Goal: Navigation & Orientation: Find specific page/section

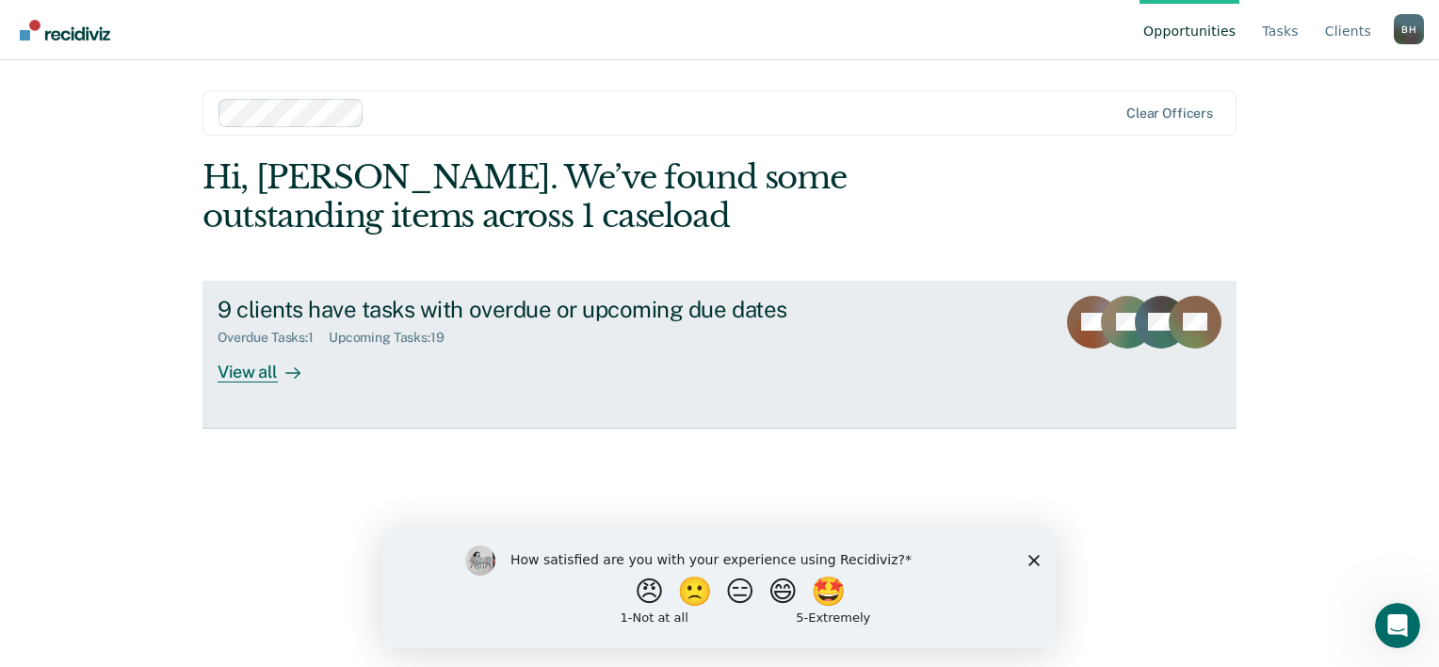
click at [775, 362] on div "9 clients have tasks with overdue or upcoming due dates Overdue Tasks : 1 Upcom…" at bounding box center [570, 339] width 706 height 87
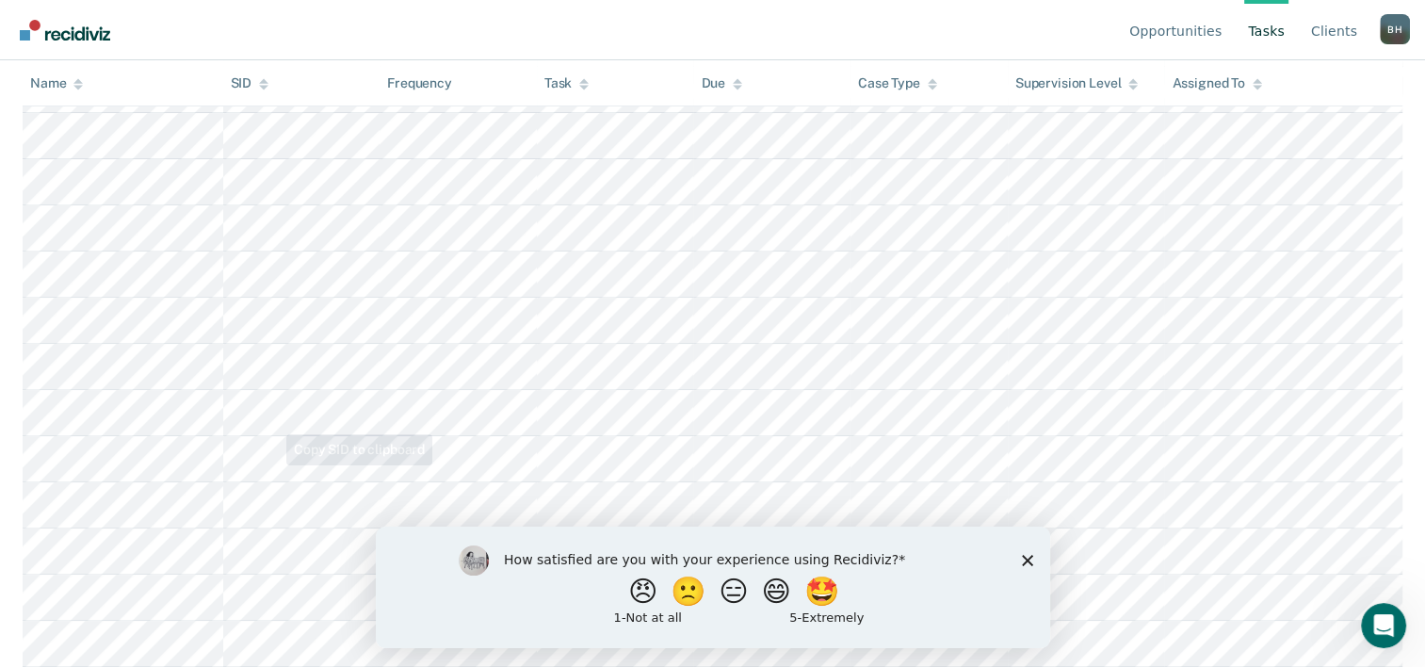
scroll to position [670, 0]
click at [1033, 555] on div "How satisfied are you with your experience using Recidiviz? 😠 🙁 😑 😄 🤩 1 - Not a…" at bounding box center [712, 585] width 674 height 121
click at [1026, 558] on polygon "Close survey" at bounding box center [1026, 559] width 11 height 11
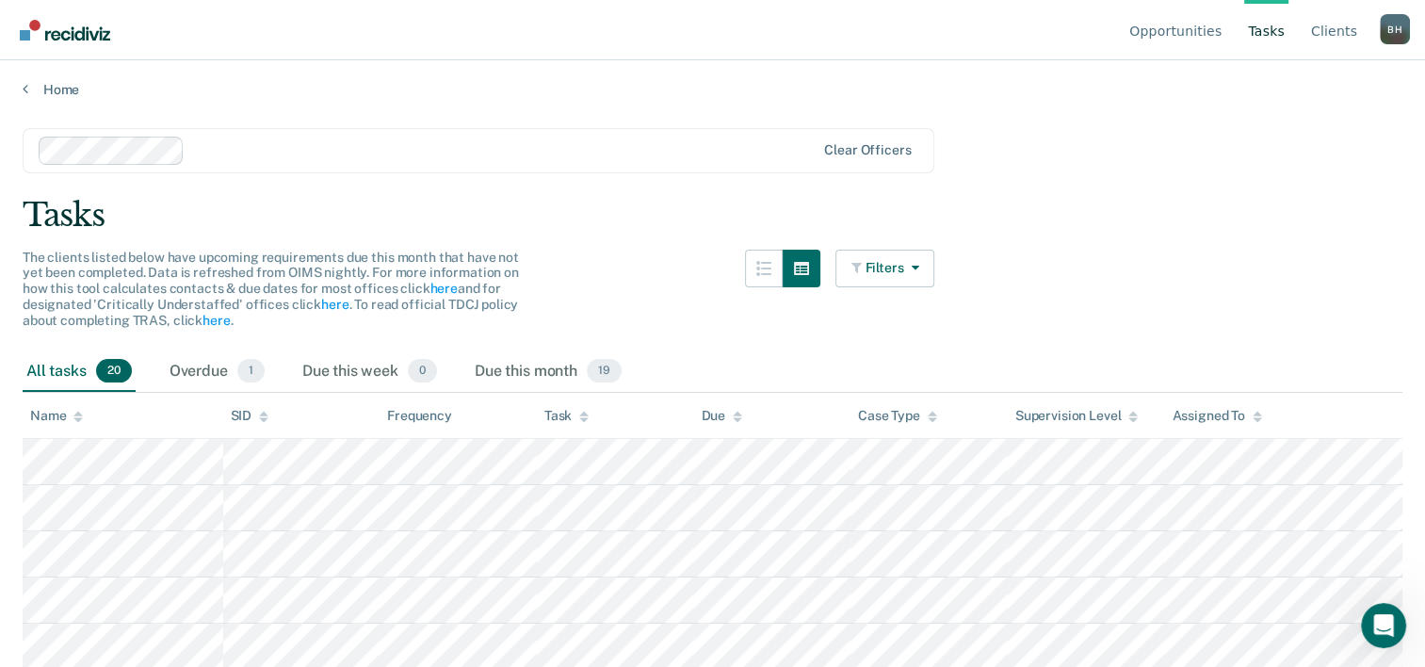
scroll to position [0, 0]
click at [215, 380] on div "Overdue 1" at bounding box center [217, 373] width 103 height 41
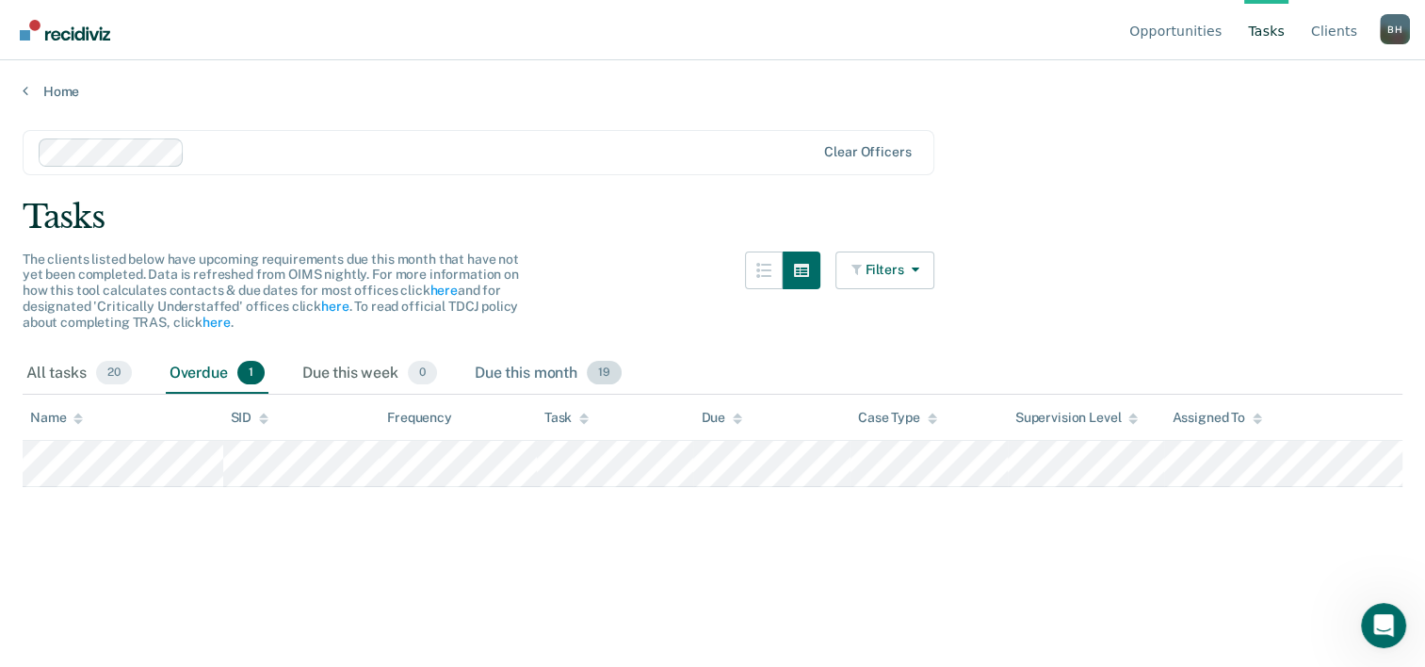
click at [511, 358] on div "Due this month 19" at bounding box center [548, 373] width 154 height 41
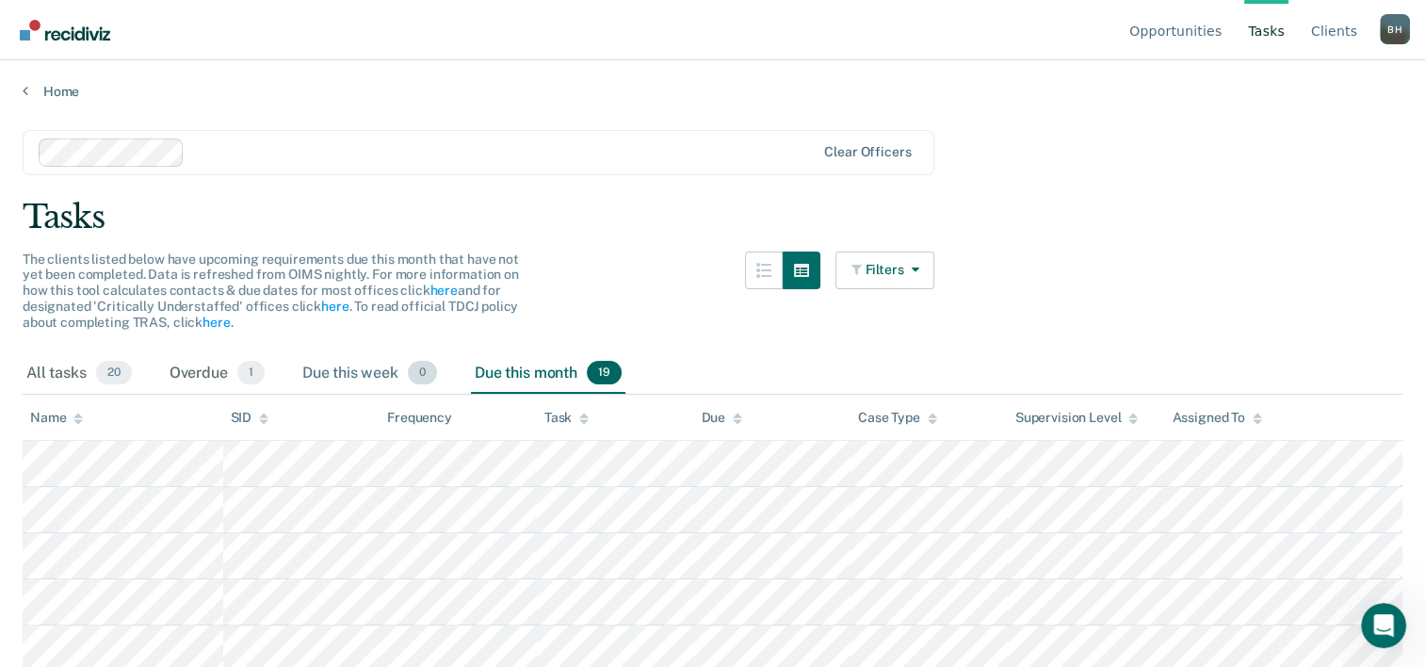
click at [305, 362] on div "Due this week 0" at bounding box center [369, 373] width 142 height 41
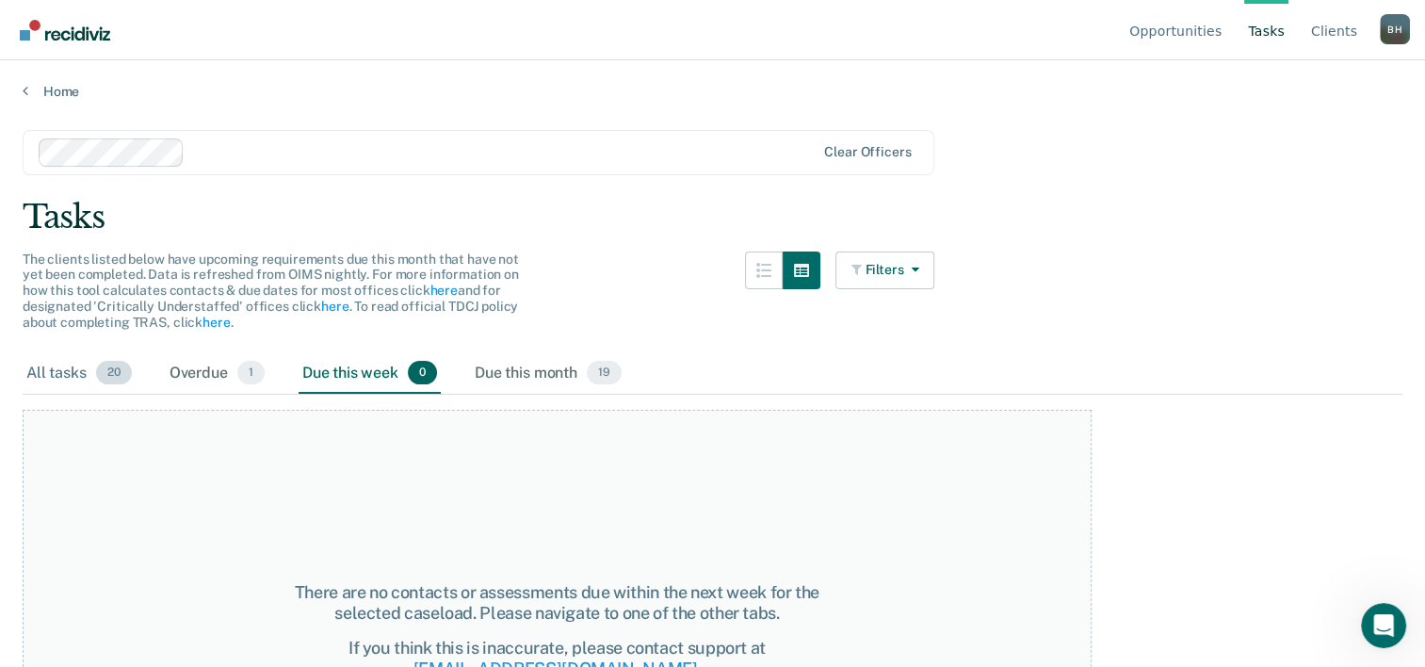
click at [68, 362] on div "All tasks 20" at bounding box center [79, 373] width 113 height 41
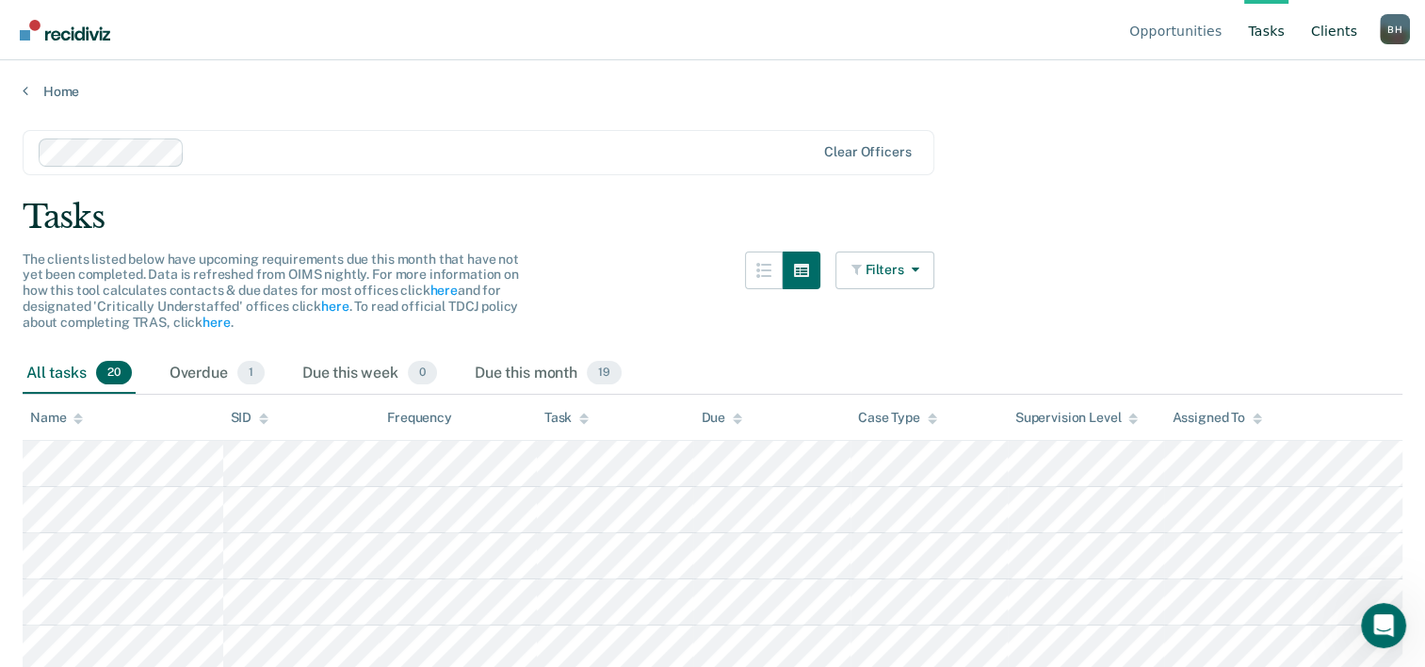
click at [1322, 34] on link "Client s" at bounding box center [1334, 30] width 54 height 60
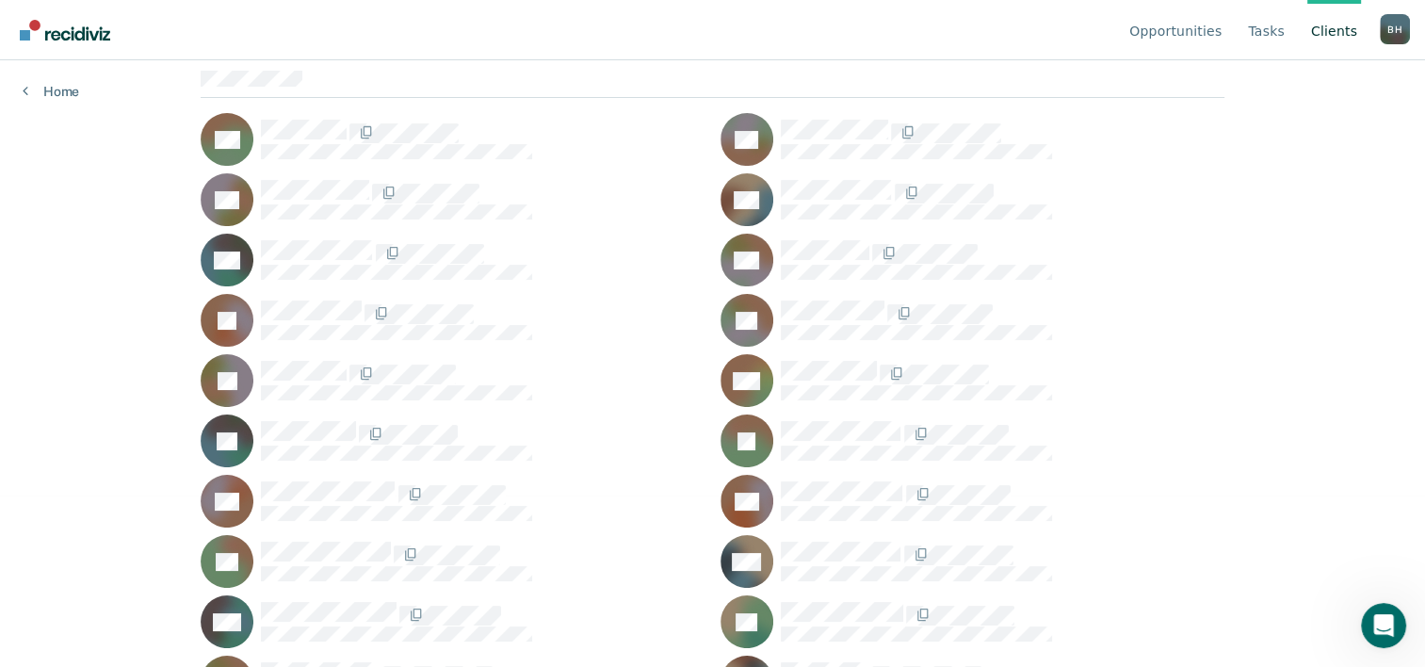
scroll to position [269, 0]
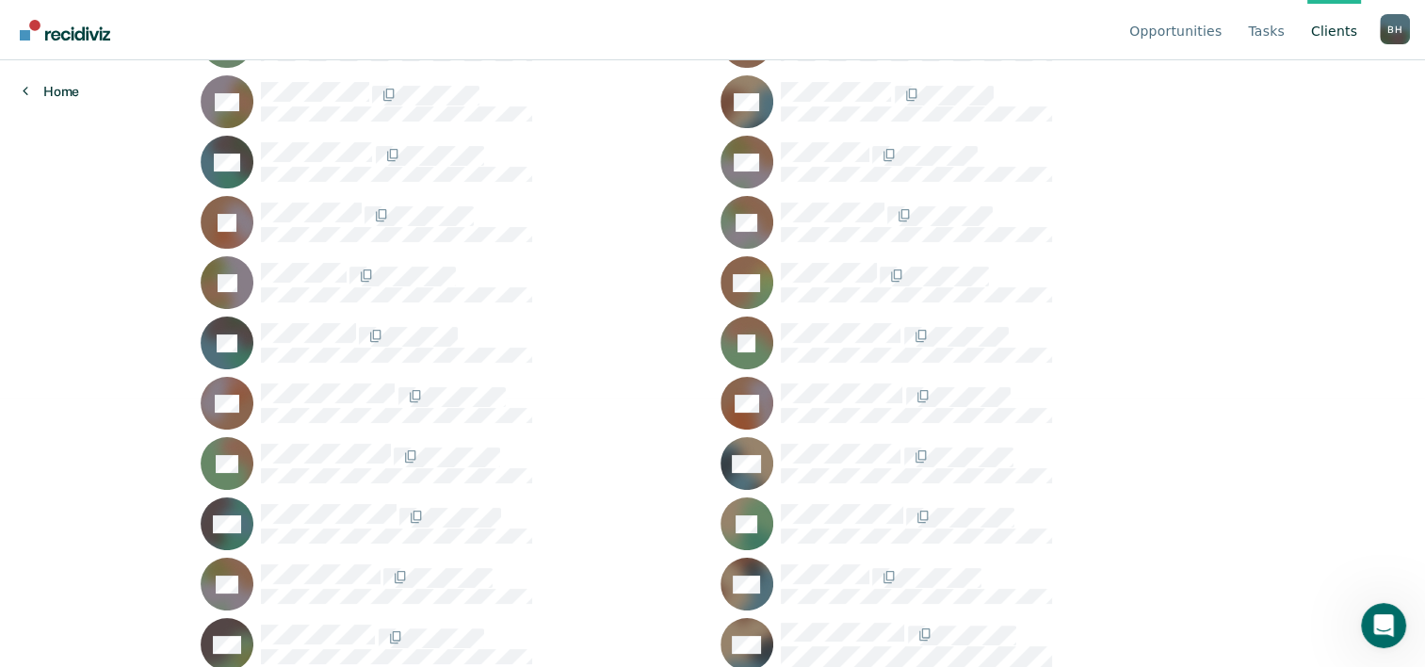
click at [76, 88] on link "Home" at bounding box center [51, 91] width 56 height 17
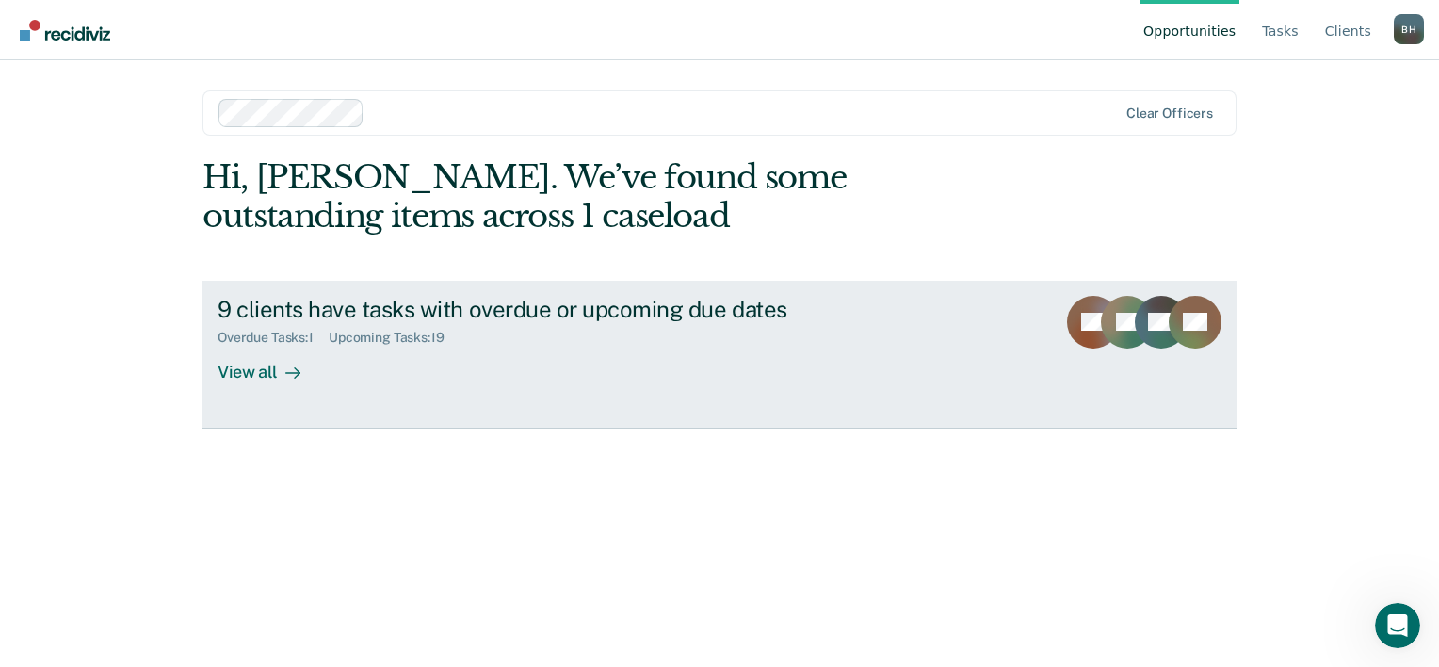
click at [378, 365] on div "9 clients have tasks with overdue or upcoming due dates Overdue Tasks : 1 Upcom…" at bounding box center [570, 339] width 706 height 87
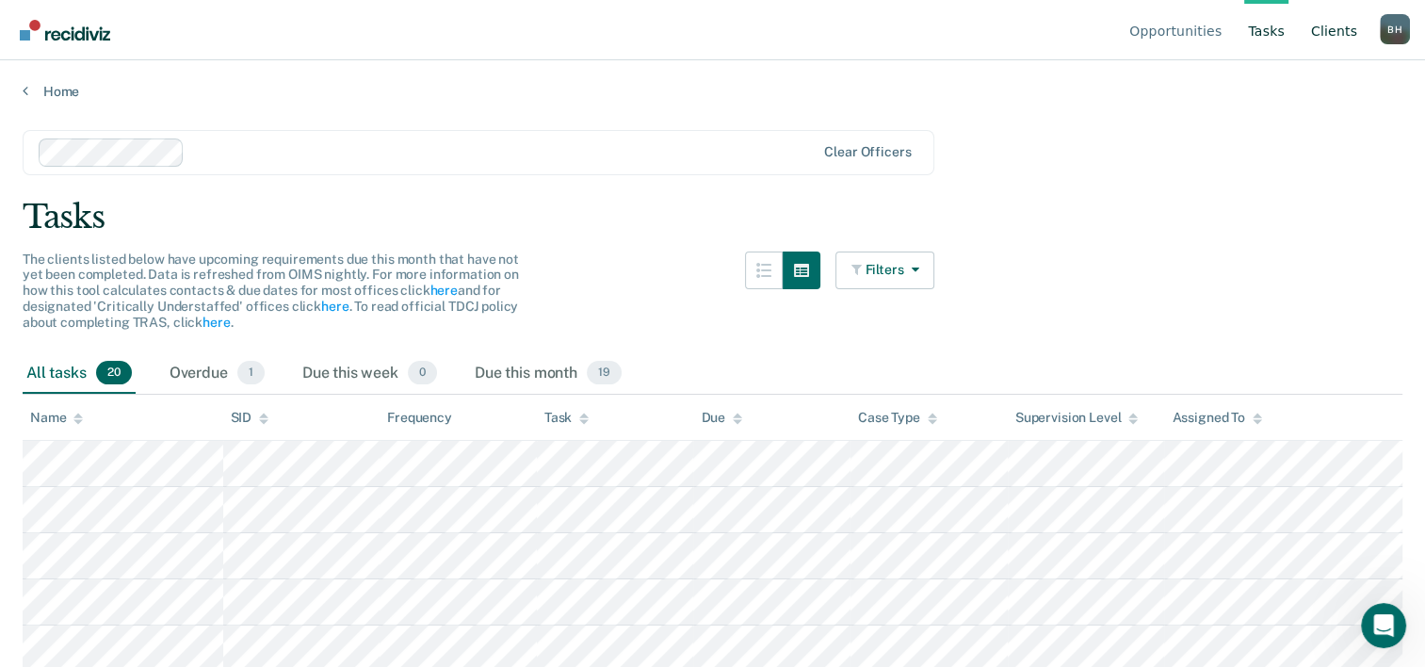
click at [1320, 34] on link "Client s" at bounding box center [1334, 30] width 54 height 60
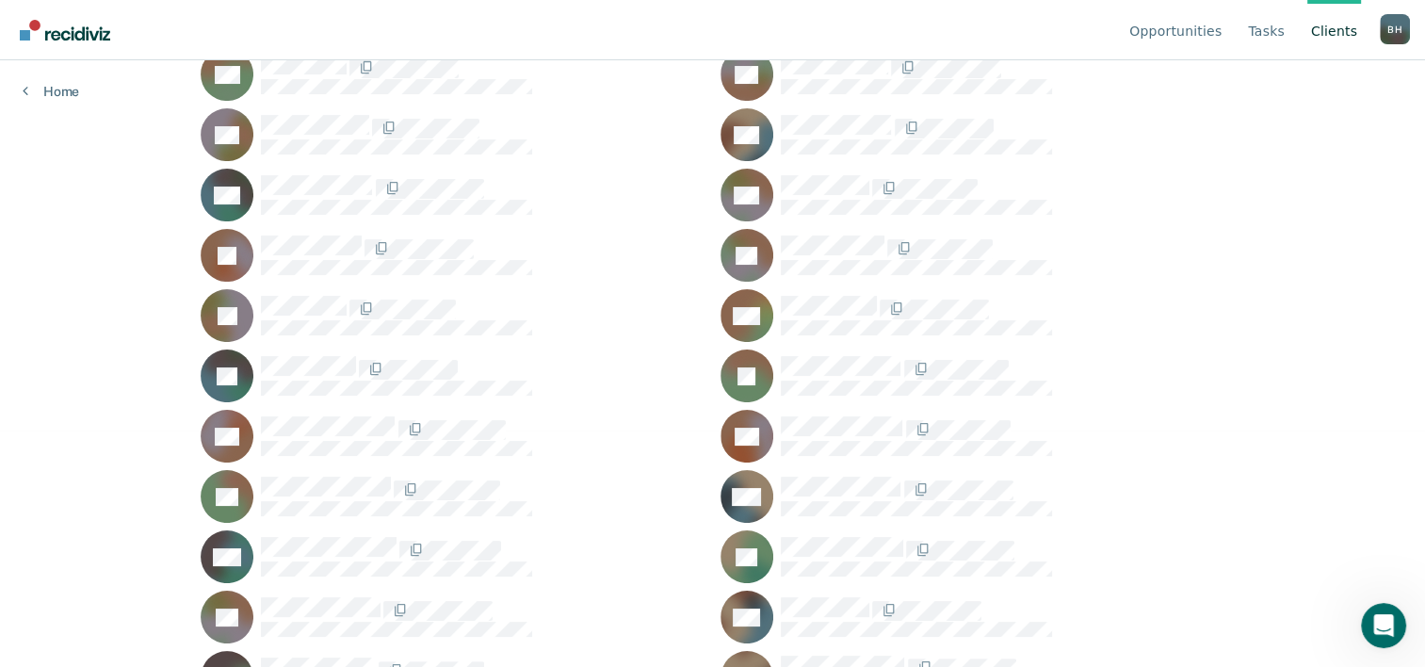
scroll to position [269, 0]
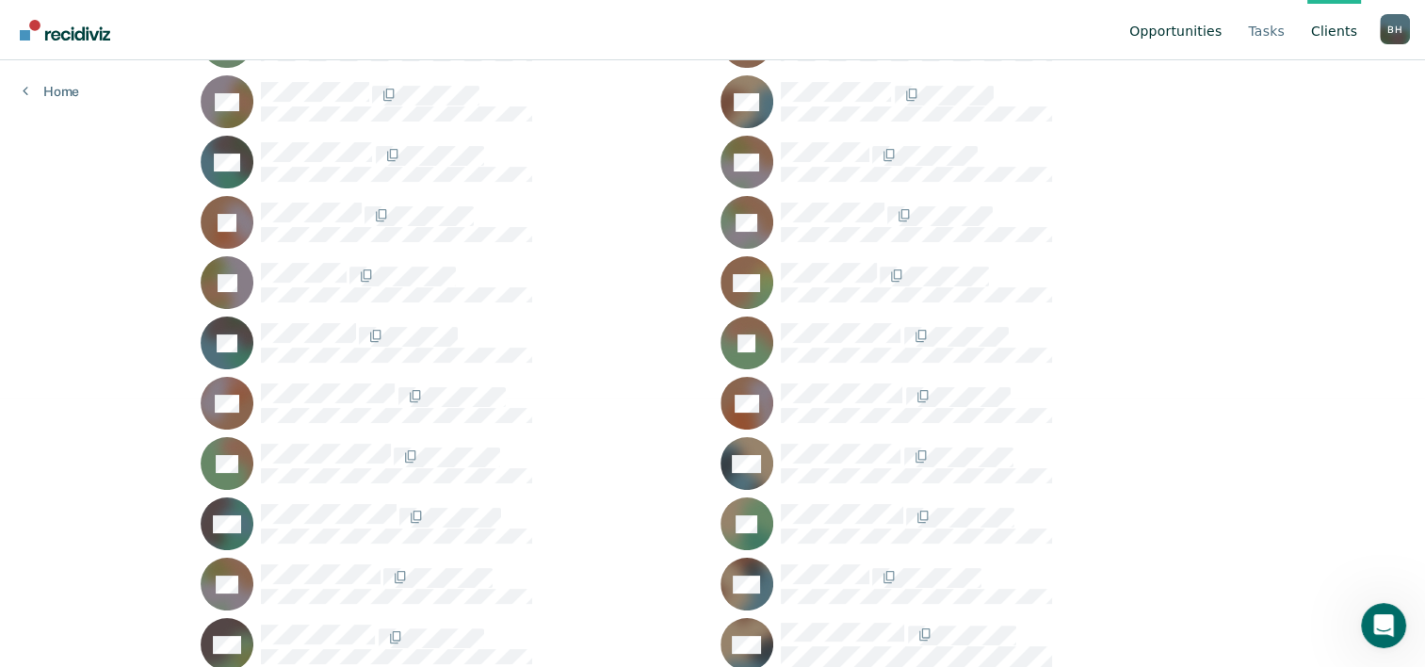
click at [1201, 26] on link "Opportunities" at bounding box center [1175, 30] width 100 height 60
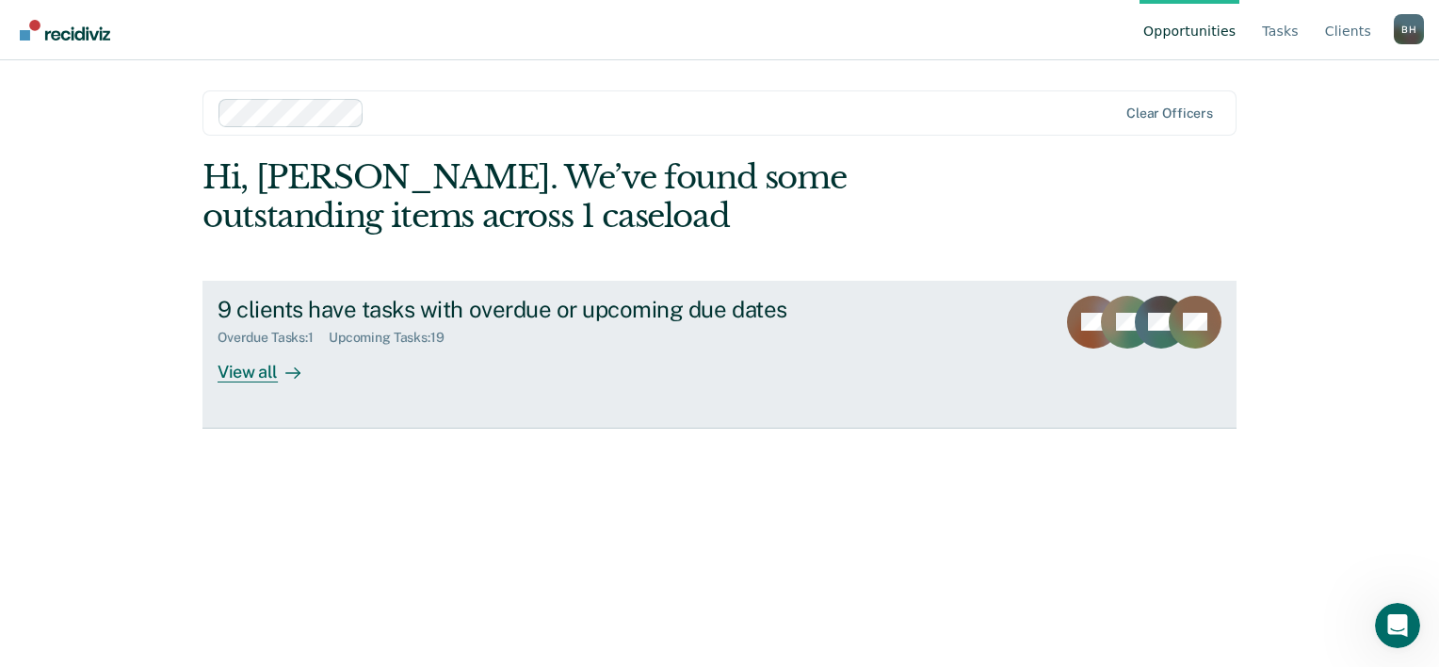
click at [255, 388] on link "9 clients have tasks with overdue or upcoming due dates Overdue Tasks : 1 Upcom…" at bounding box center [719, 355] width 1034 height 148
